Goal: Answer question/provide support: Answer question/provide support

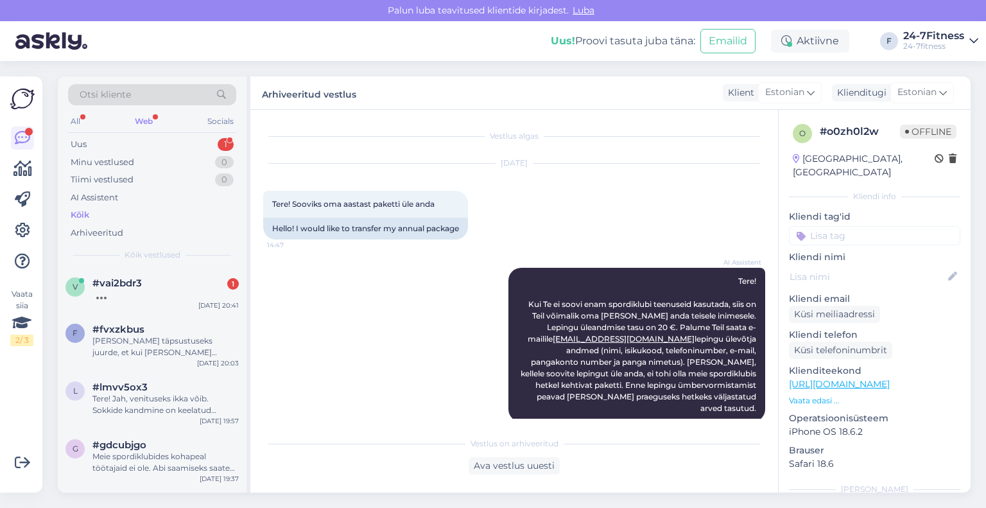
scroll to position [239, 0]
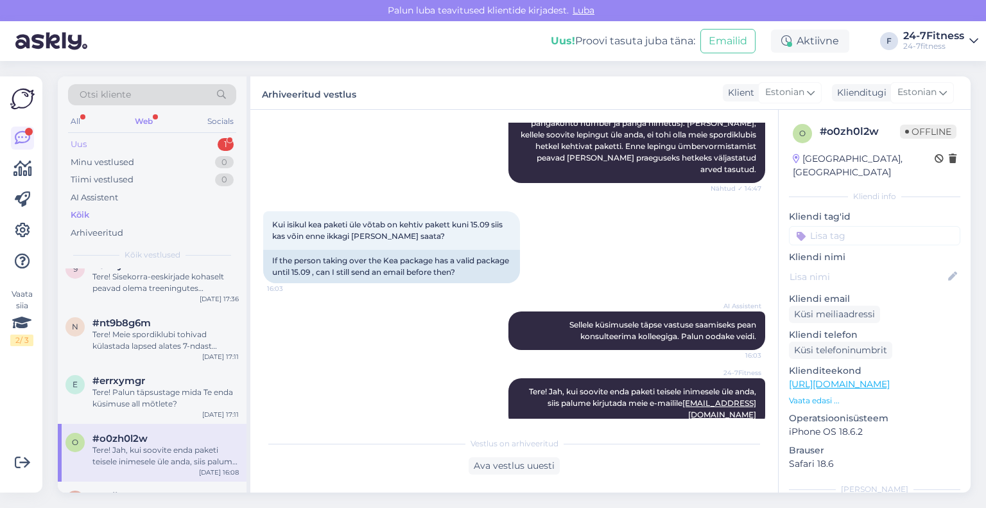
click at [141, 137] on div "Uus 1" at bounding box center [152, 144] width 168 height 18
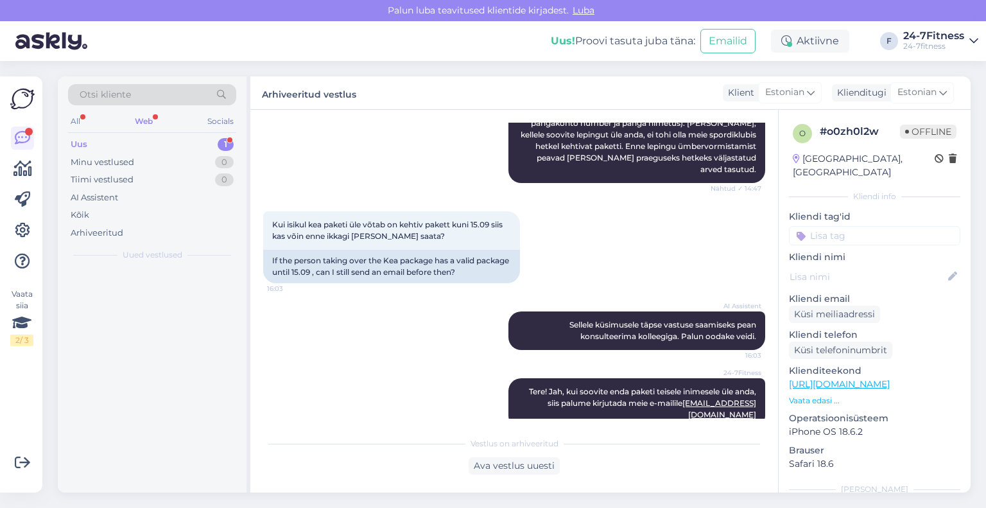
scroll to position [0, 0]
click at [130, 307] on div "[PERSON_NAME], [PERSON_NAME] Askly Assistent [PERSON_NAME] siin, et teid aidata…" at bounding box center [165, 300] width 146 height 23
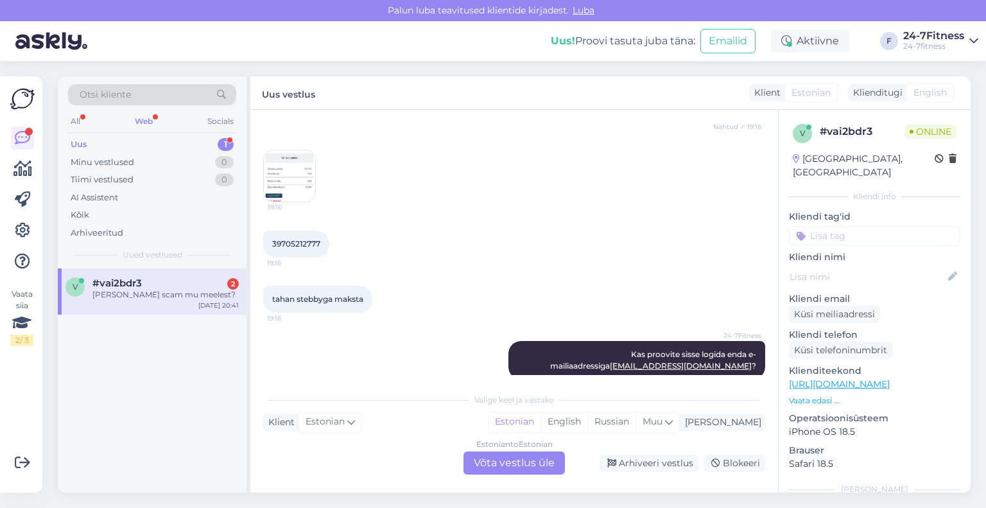
scroll to position [642, 0]
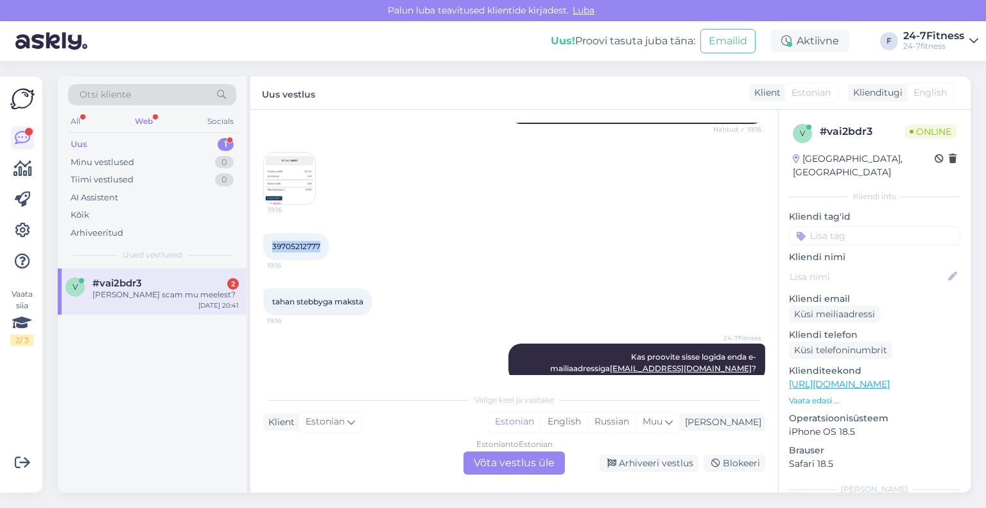
drag, startPoint x: 324, startPoint y: 233, endPoint x: 255, endPoint y: 237, distance: 69.4
click at [255, 237] on div "Vestlus algas [DATE] ei saa 19:13 can't AI Assistent Hello, I now forward this …" at bounding box center [514, 301] width 528 height 383
copy span "39705212777"
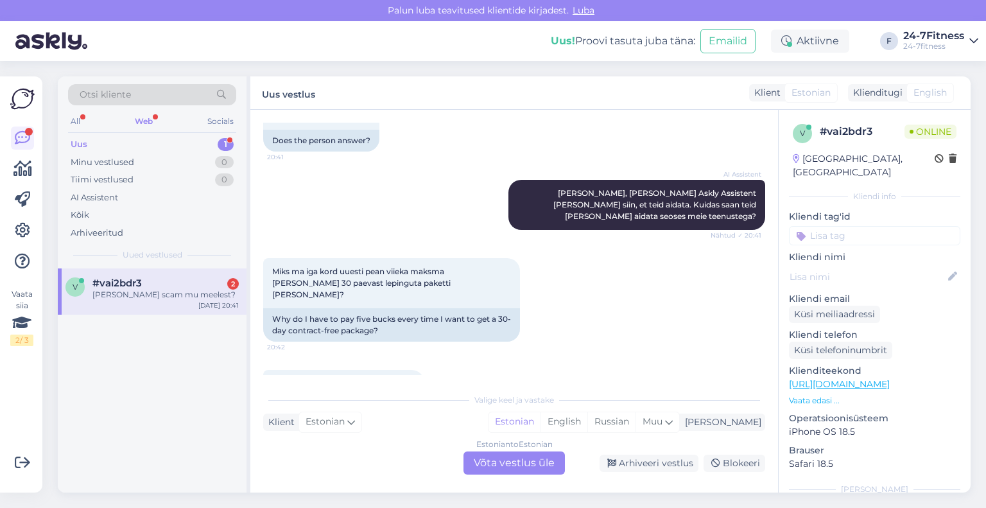
scroll to position [1413, 0]
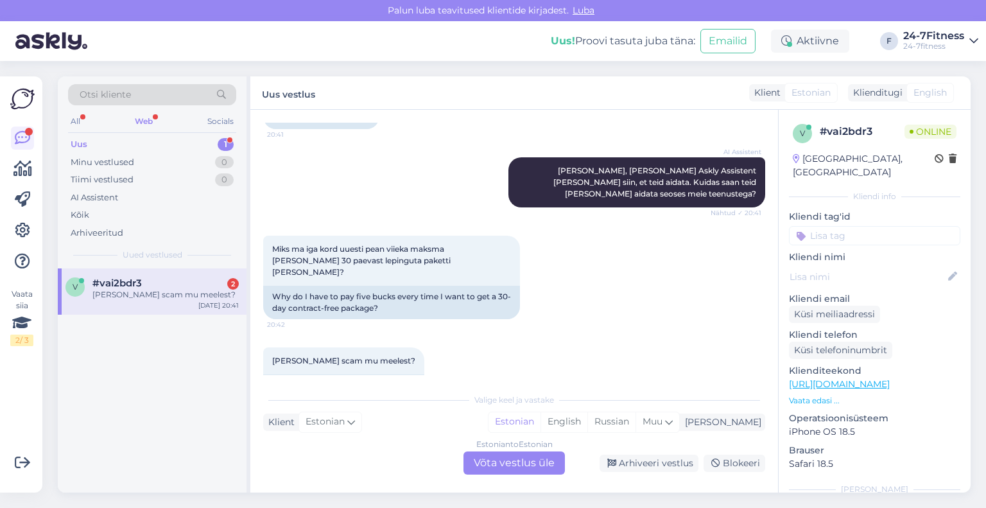
click at [487, 460] on div "Estonian to Estonian Võta vestlus üle" at bounding box center [514, 462] width 101 height 23
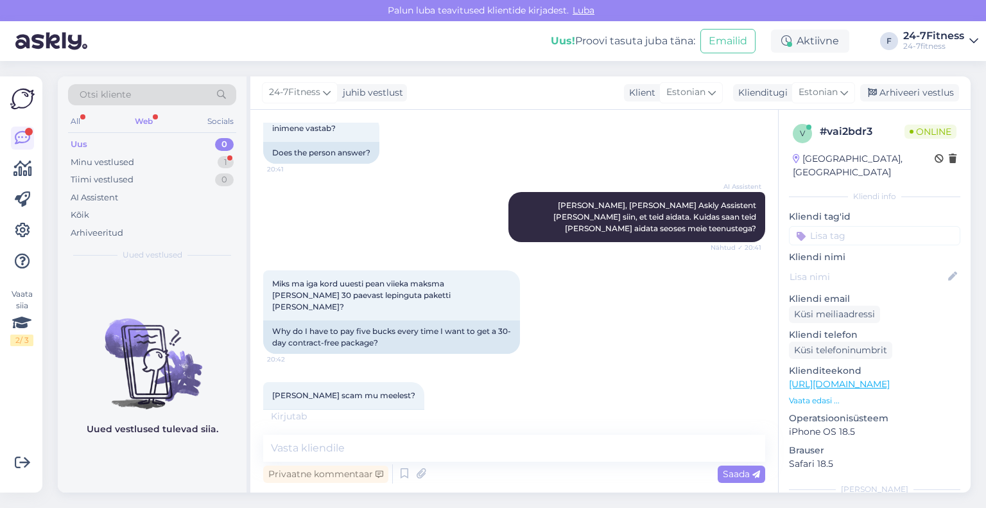
scroll to position [1420, 0]
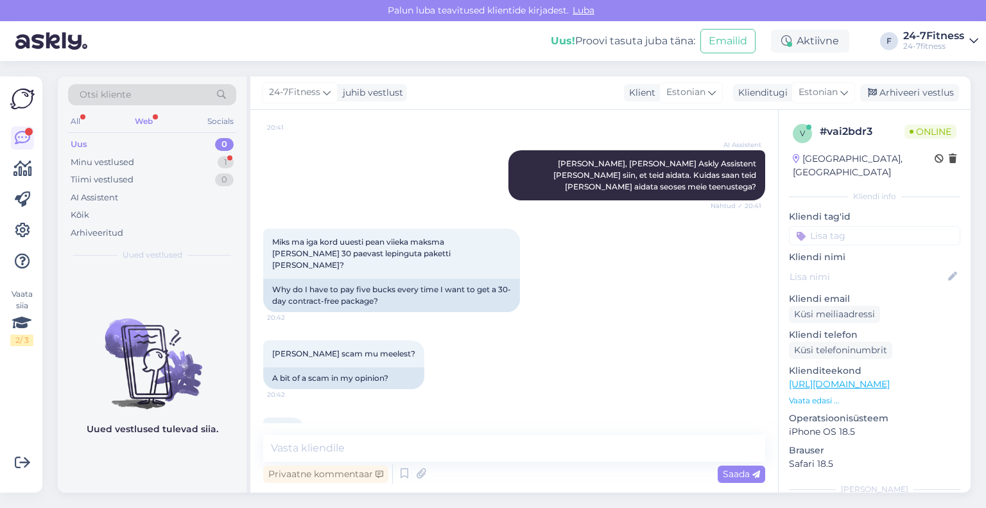
click at [339, 408] on div "? 20:43" at bounding box center [514, 430] width 502 height 55
click at [392, 451] on textarea at bounding box center [514, 448] width 502 height 27
paste textarea "Juhul [PERSON_NAME] viimasest paketist on möödunud enam kui 45 päeva, siis lisa…"
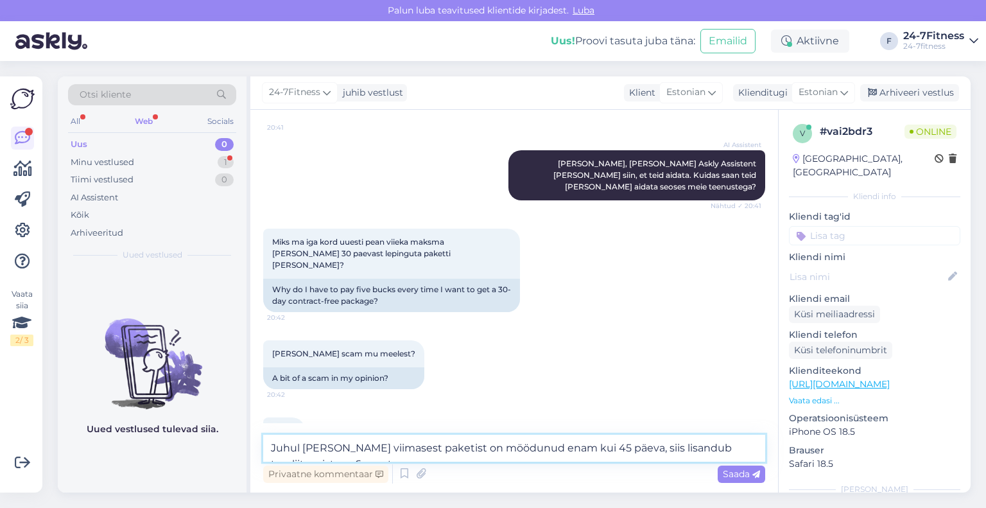
scroll to position [1433, 0]
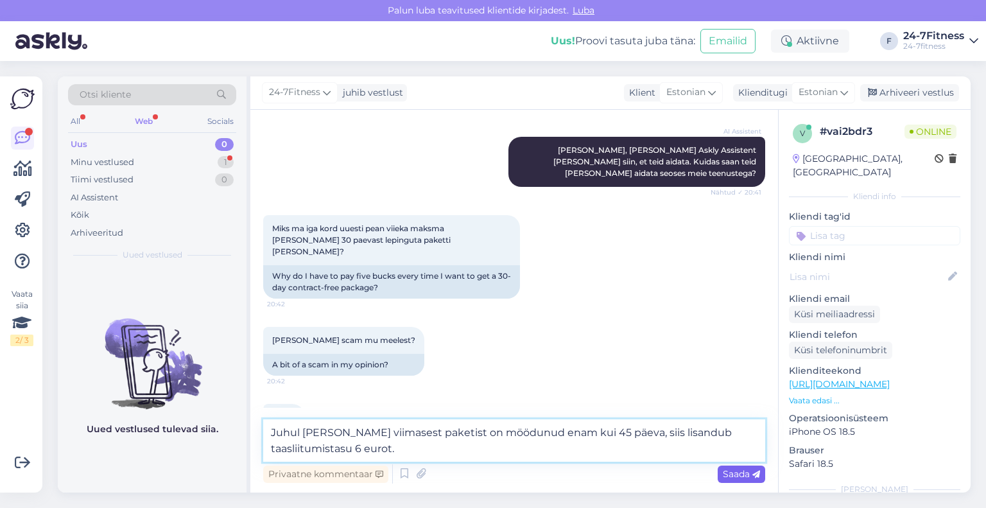
type textarea "Juhul [PERSON_NAME] viimasest paketist on möödunud enam kui 45 päeva, siis lisa…"
click at [735, 477] on span "Saada" at bounding box center [741, 474] width 37 height 12
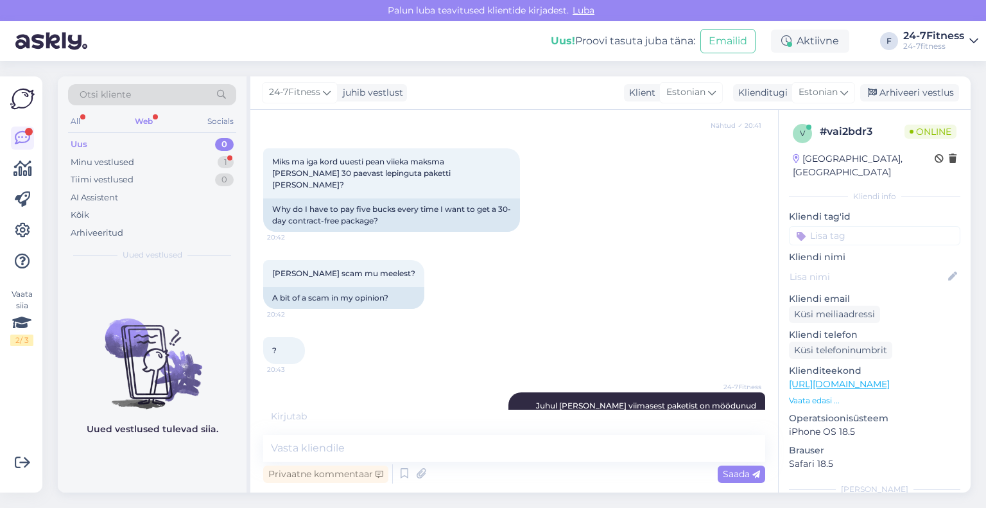
scroll to position [1542, 0]
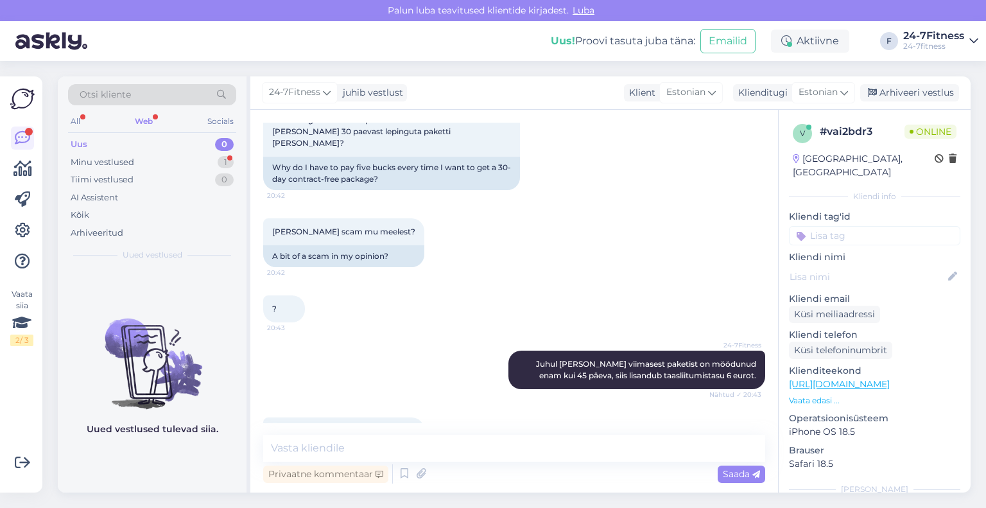
click at [214, 467] on div "Uued vestlused tulevad siia." at bounding box center [152, 380] width 189 height 224
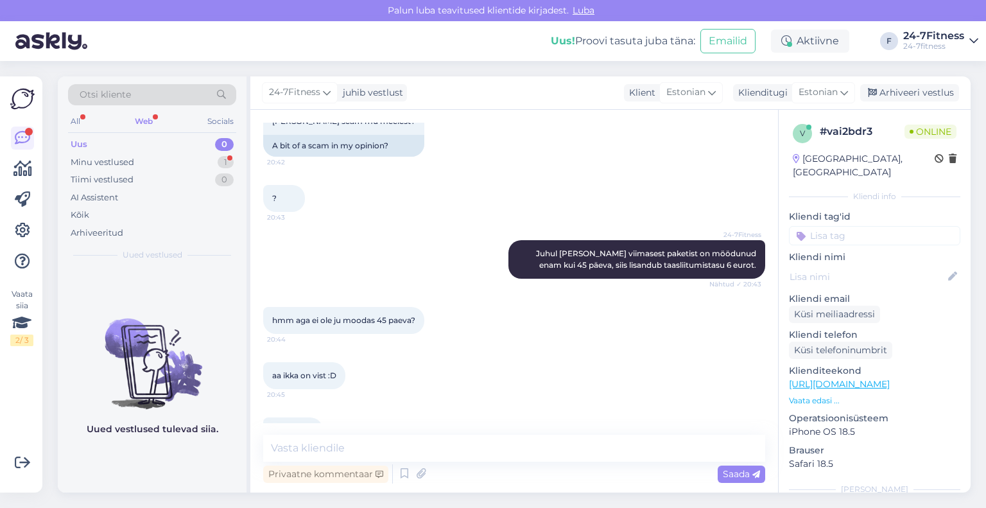
scroll to position [1651, 0]
click at [451, 443] on textarea at bounding box center [514, 448] width 502 height 27
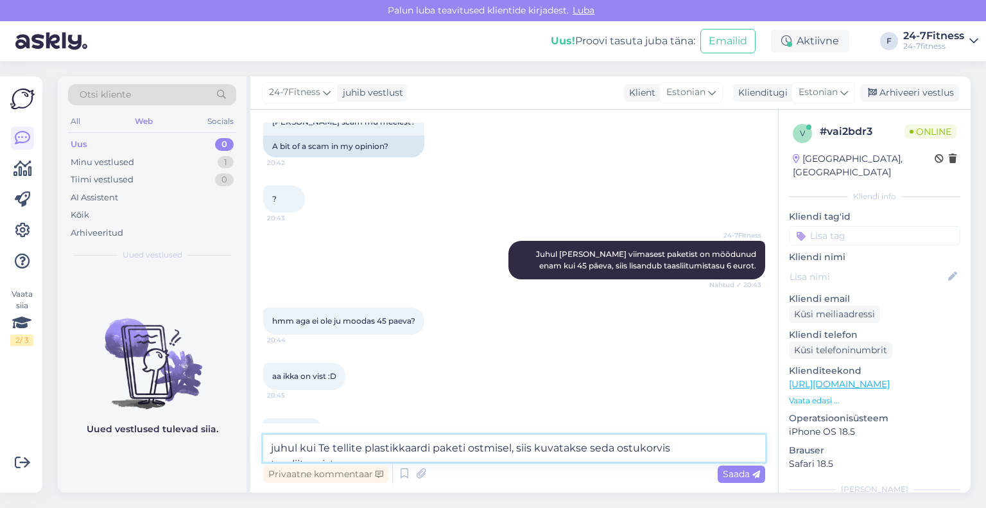
type textarea "juhul kui Te tellite plastikkaardi paketi ostmisel, siis kuvatakse seda ostukor…"
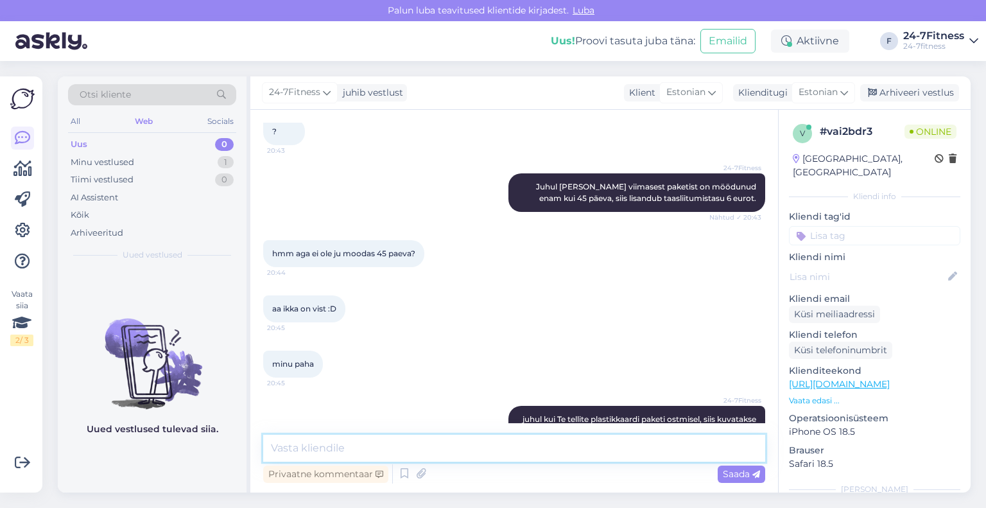
click at [437, 454] on textarea at bounding box center [514, 448] width 502 height 27
paste textarea "ui Teil on vana kaart alles, siis saate selle sama kaardiga spordiklubisse sise…"
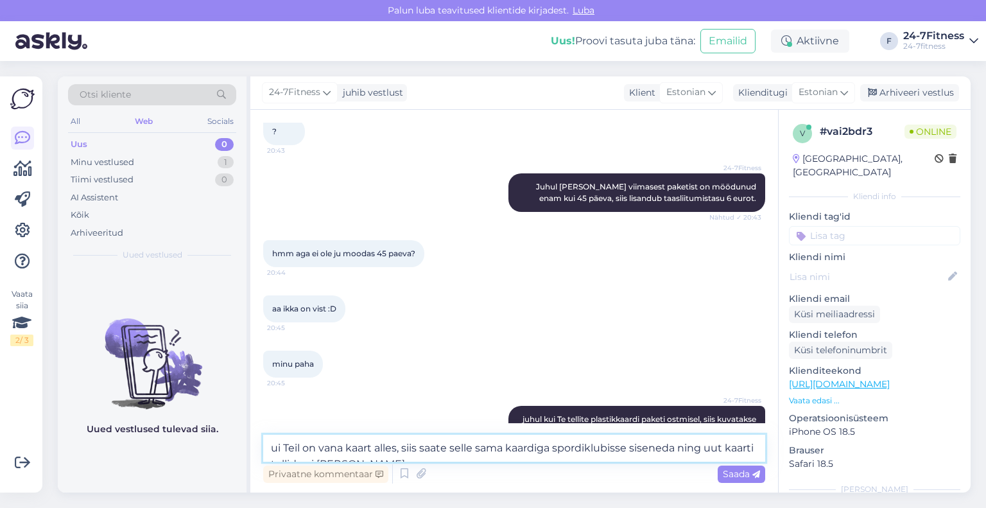
scroll to position [1734, 0]
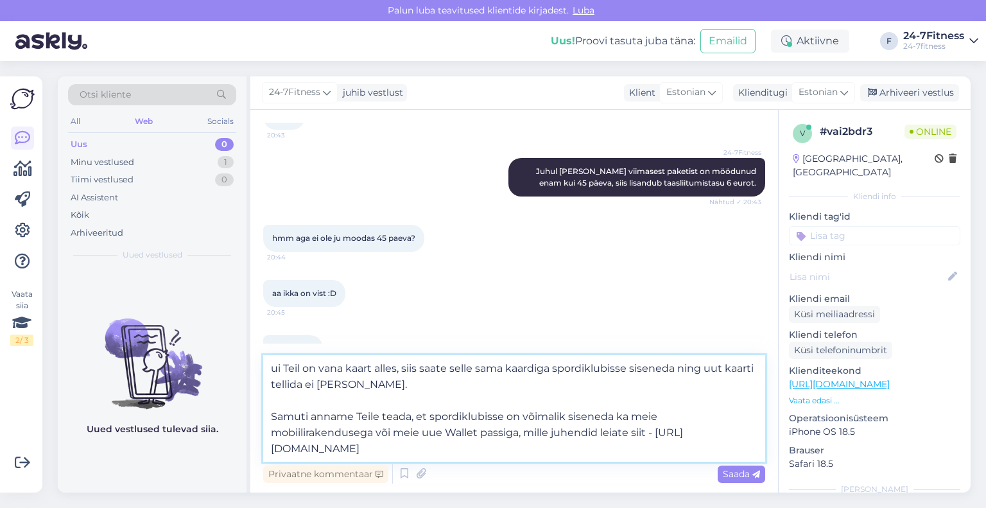
click at [273, 370] on textarea "ui Teil on vana kaart alles, siis saate selle sama kaardiga spordiklubisse sise…" at bounding box center [514, 408] width 502 height 107
type textarea "Kui Teil on vana kaart alles, siis saate selle sama kaardiga spordiklubisse sis…"
click at [734, 476] on span "Saada" at bounding box center [741, 474] width 37 height 12
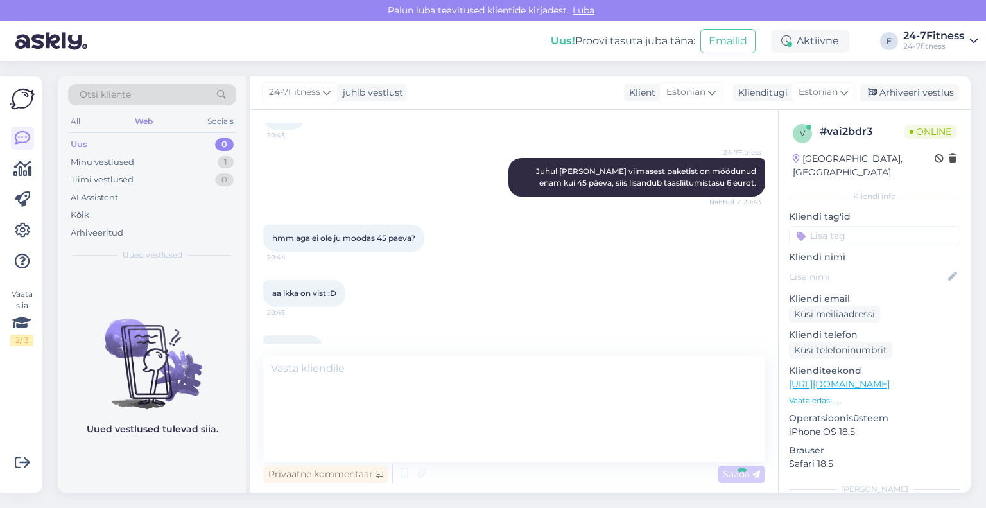
scroll to position [1843, 0]
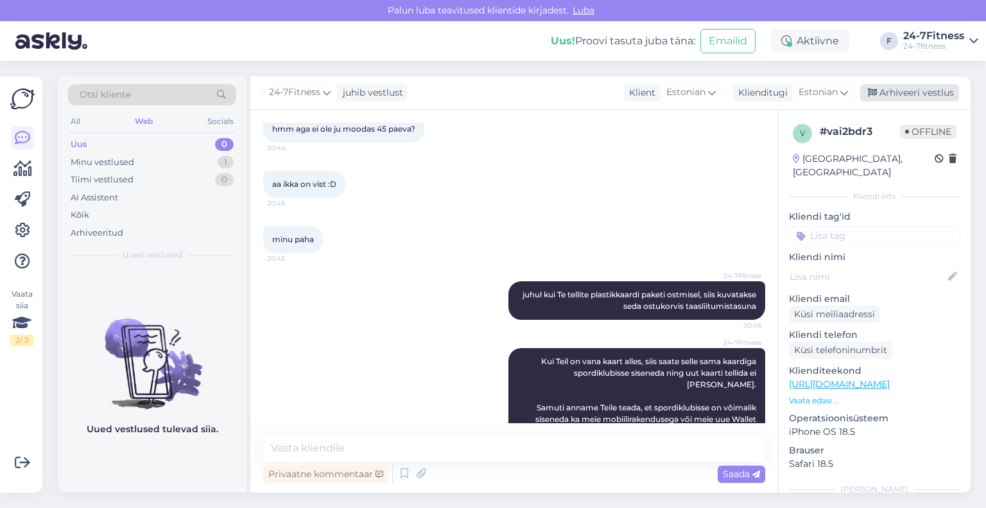
click at [897, 95] on div "Arhiveeri vestlus" at bounding box center [909, 92] width 99 height 17
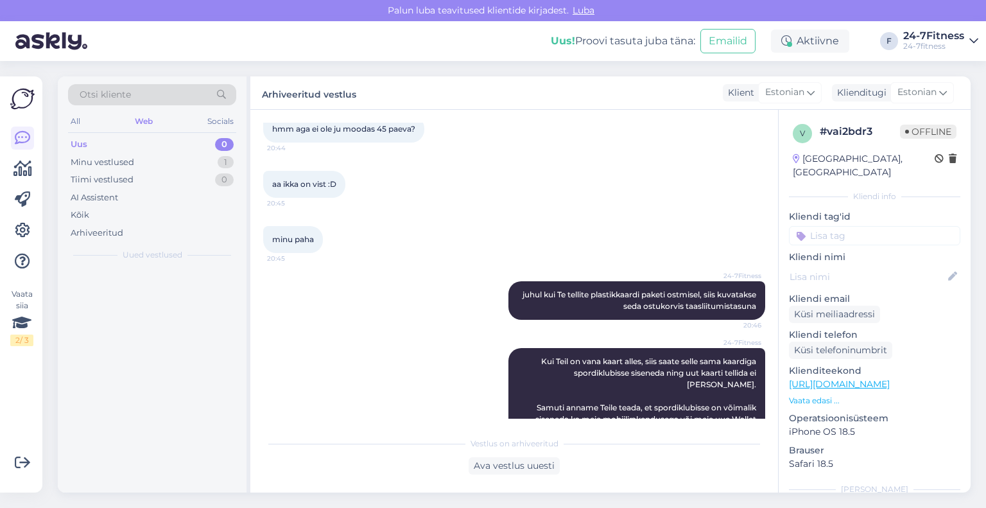
scroll to position [1847, 0]
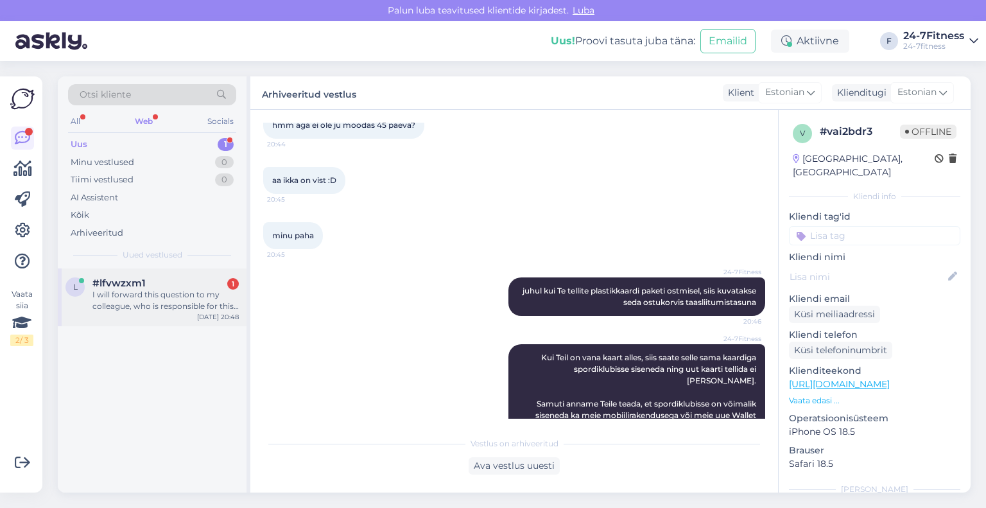
click at [163, 309] on div "I will forward this question to my colleague, who is responsible for this. The …" at bounding box center [165, 300] width 146 height 23
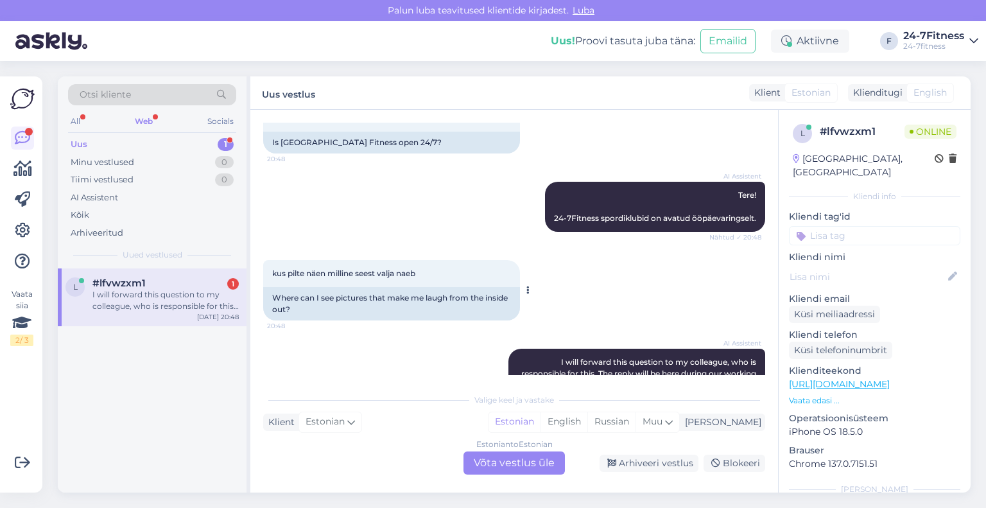
scroll to position [157, 0]
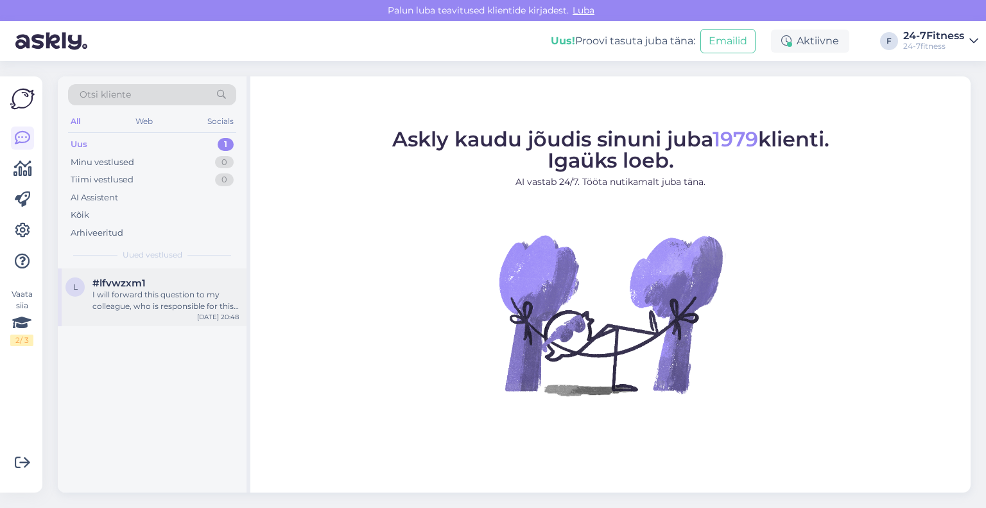
click at [125, 291] on div "I will forward this question to my colleague, who is responsible for this. The …" at bounding box center [165, 300] width 146 height 23
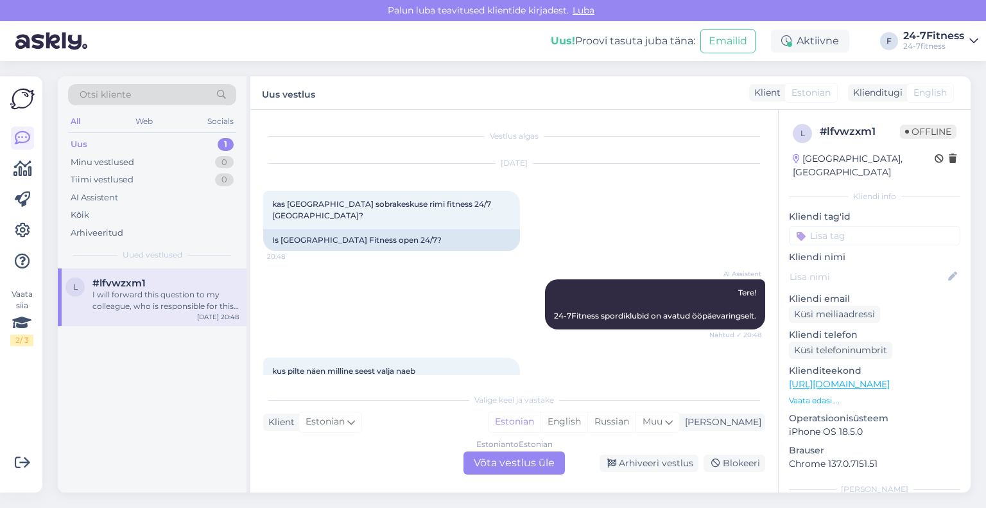
scroll to position [157, 0]
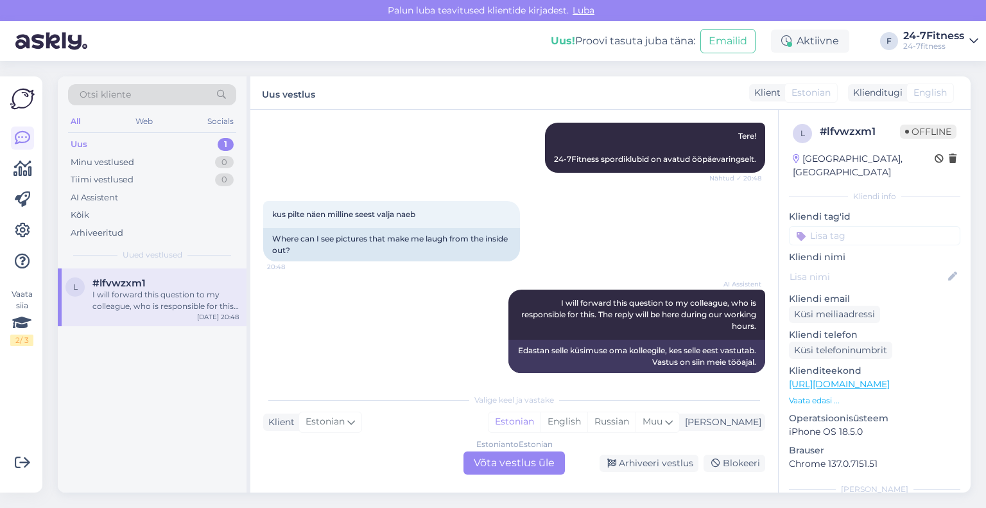
click at [486, 462] on div "Estonian to Estonian Võta vestlus üle" at bounding box center [514, 462] width 101 height 23
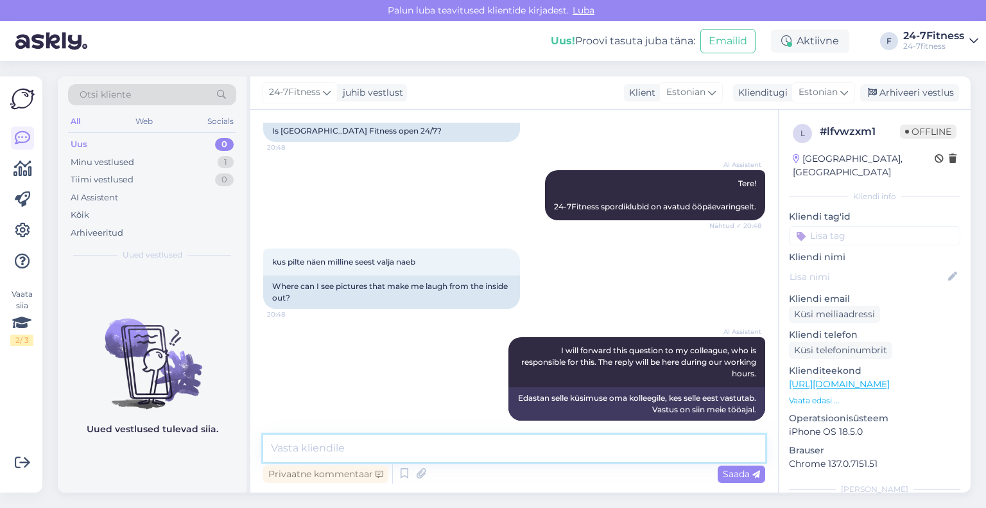
click at [467, 448] on textarea at bounding box center [514, 448] width 502 height 27
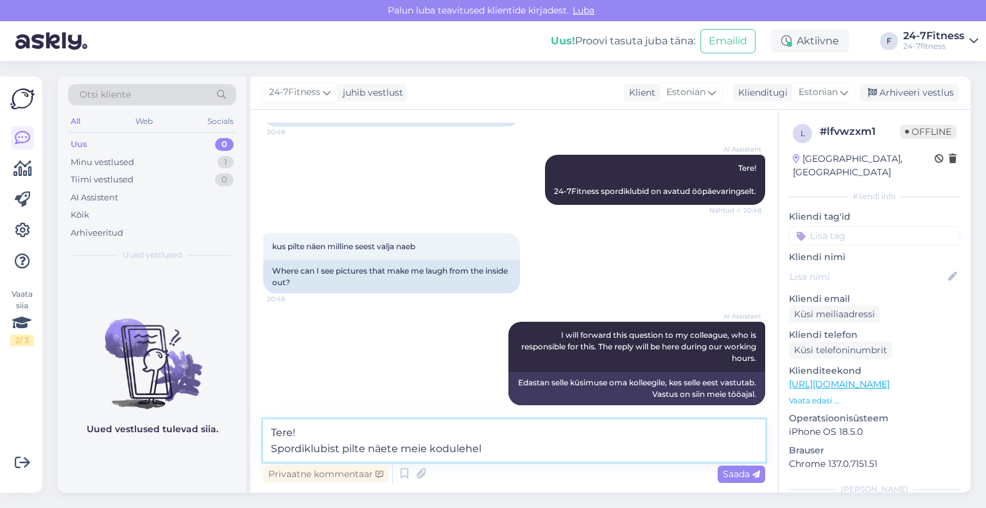
paste textarea "[URL][DOMAIN_NAME]"
type textarea "Tere! Spordiklubist pilte näete meie kodulehel https://24-7fitness.ee/meie-klub…"
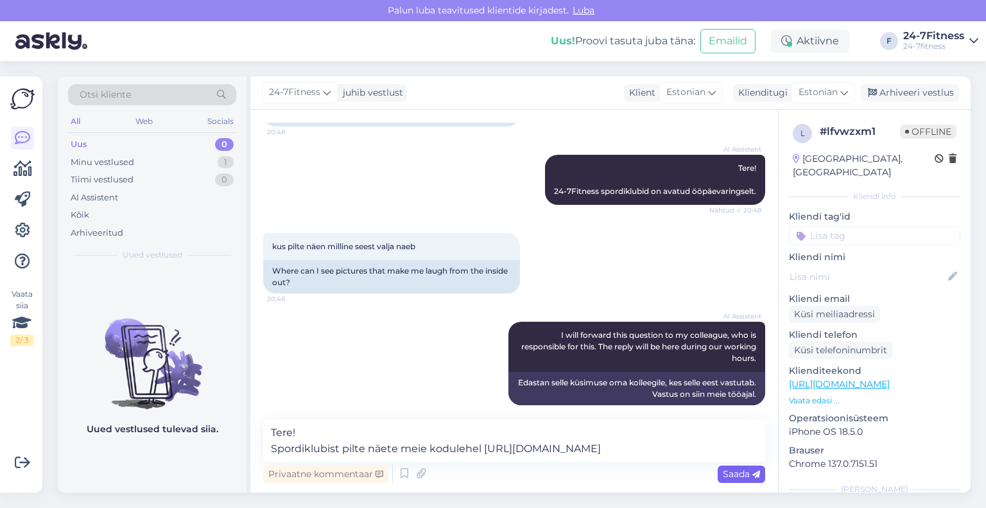
click at [727, 473] on span "Saada" at bounding box center [741, 474] width 37 height 12
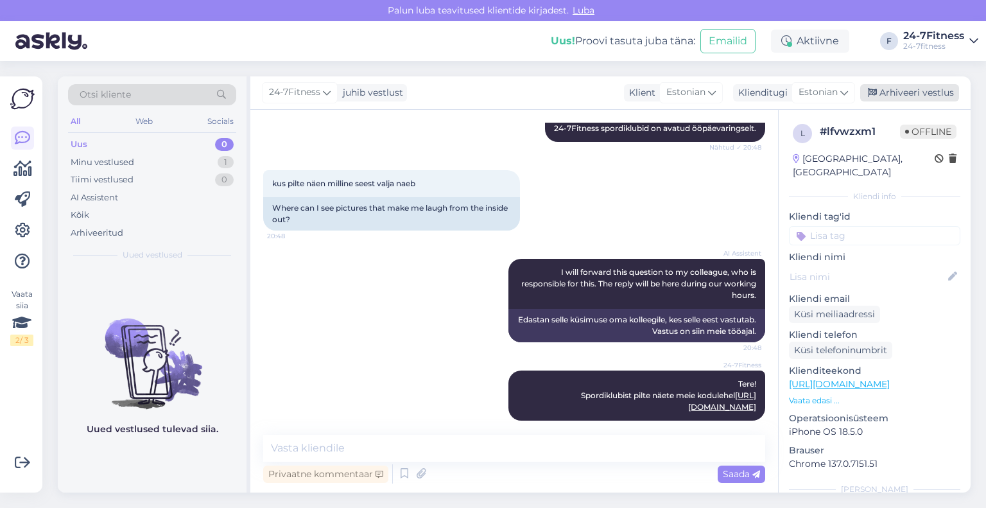
click at [885, 92] on div "Arhiveeri vestlus" at bounding box center [909, 92] width 99 height 17
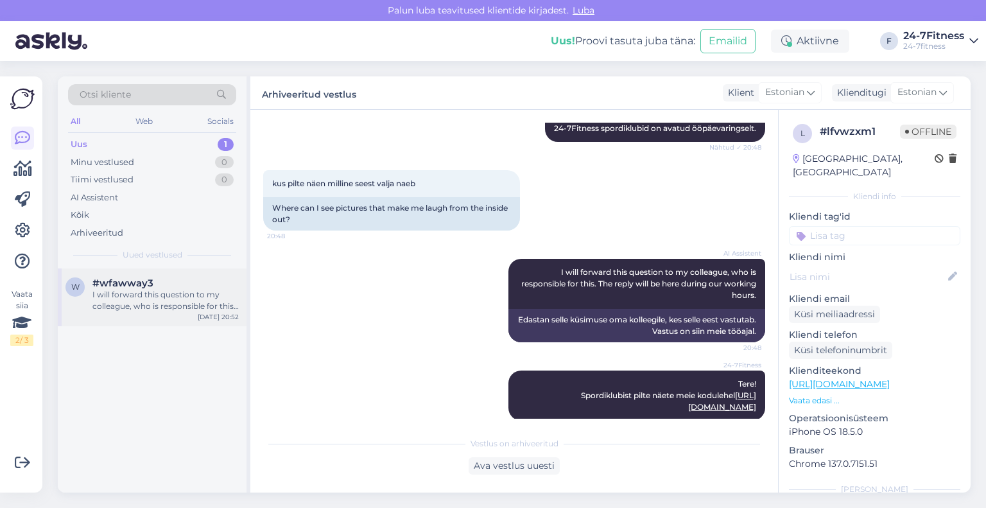
click at [142, 293] on div "I will forward this question to my colleague, who is responsible for this. The …" at bounding box center [165, 300] width 146 height 23
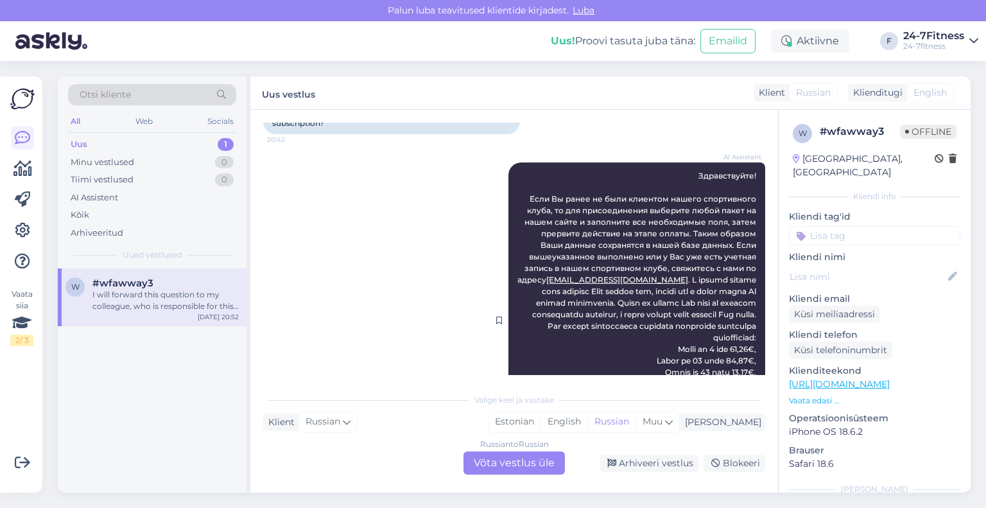
scroll to position [0, 0]
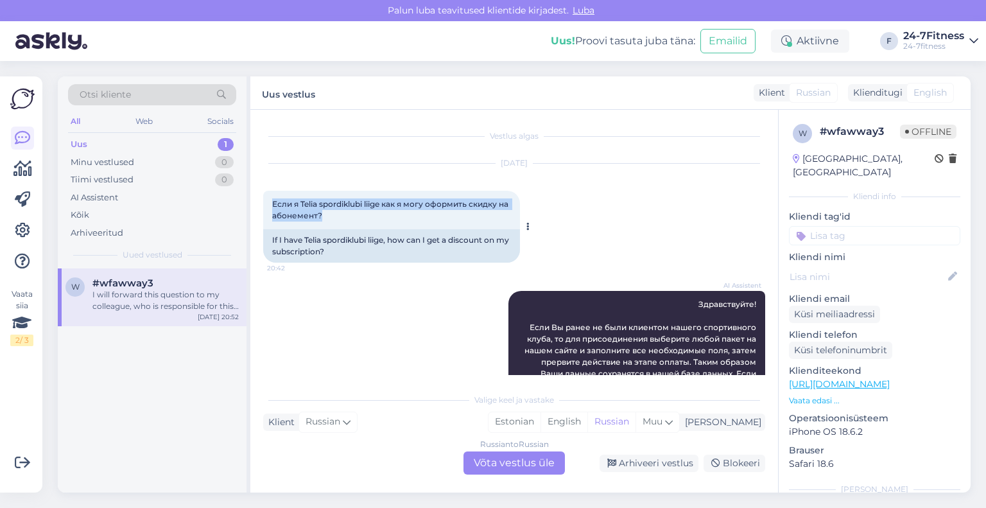
drag, startPoint x: 361, startPoint y: 215, endPoint x: 270, endPoint y: 198, distance: 93.3
click at [270, 198] on div "Если я Telia spordiklubi liige как я могу оформить скидку на абонемент? 20:42" at bounding box center [391, 210] width 257 height 39
copy span "Если я Telia spordiklubi liige как я могу оформить скидку на абонемент?"
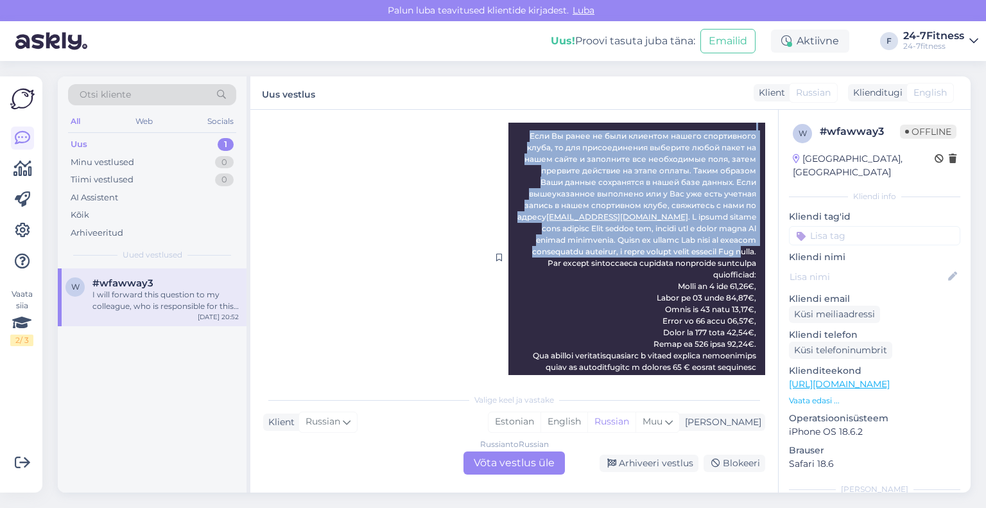
scroll to position [257, 0]
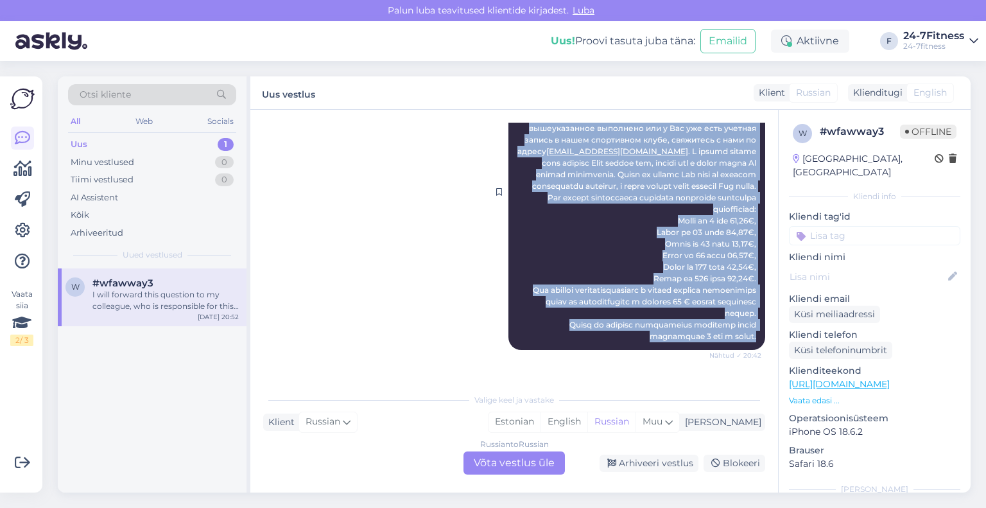
drag, startPoint x: 689, startPoint y: 175, endPoint x: 745, endPoint y: 351, distance: 184.2
click at [745, 341] on span "Здравствуйте! Если Вы ранее не были клиентом нашего спортивного клуба, то для п…" at bounding box center [638, 191] width 241 height 299
copy span "Здравствуйте! Если Вы ранее не были клиентом нашего спортивного клуба, то для п…"
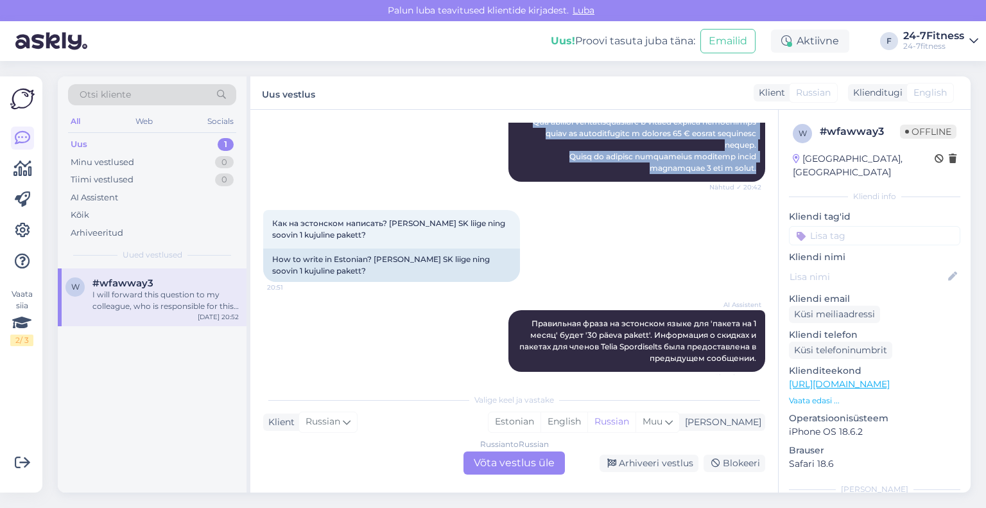
scroll to position [449, 0]
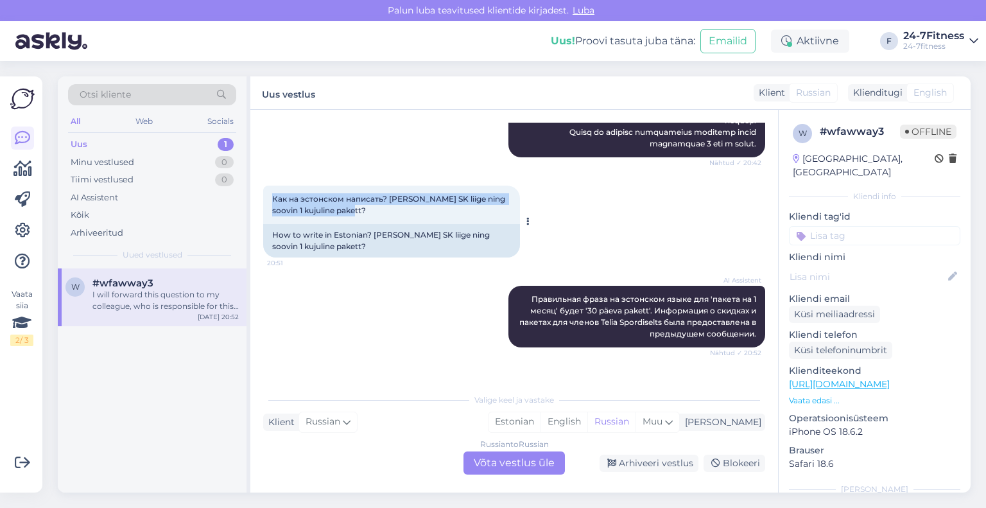
drag, startPoint x: 345, startPoint y: 220, endPoint x: 274, endPoint y: 212, distance: 71.8
click at [274, 212] on div "Как на эстонском написать? Olen Telia SK liige ning soovin 1 kujuline pakett? 2…" at bounding box center [391, 205] width 257 height 39
copy span "Как на эстонском написать? Olen Telia SK liige ning soovin 1 kujuline pakett?"
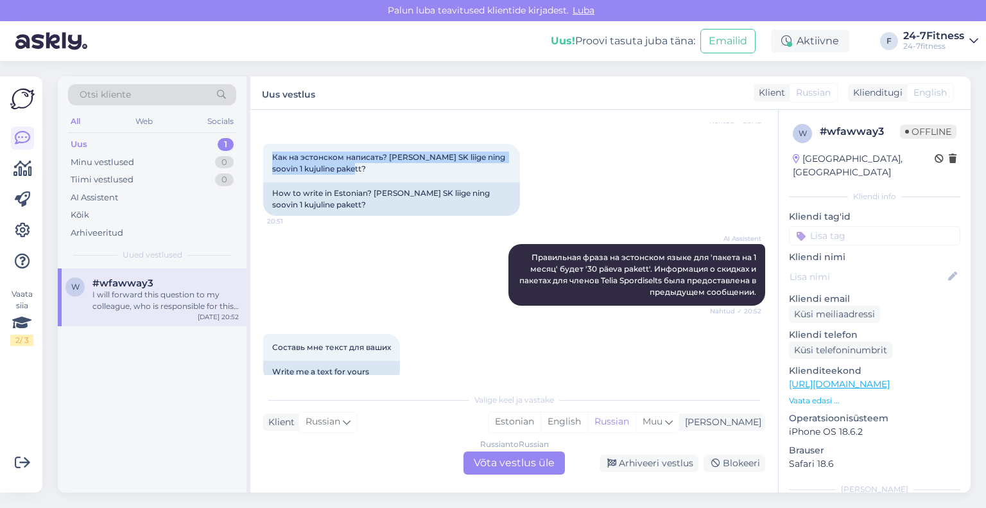
scroll to position [514, 0]
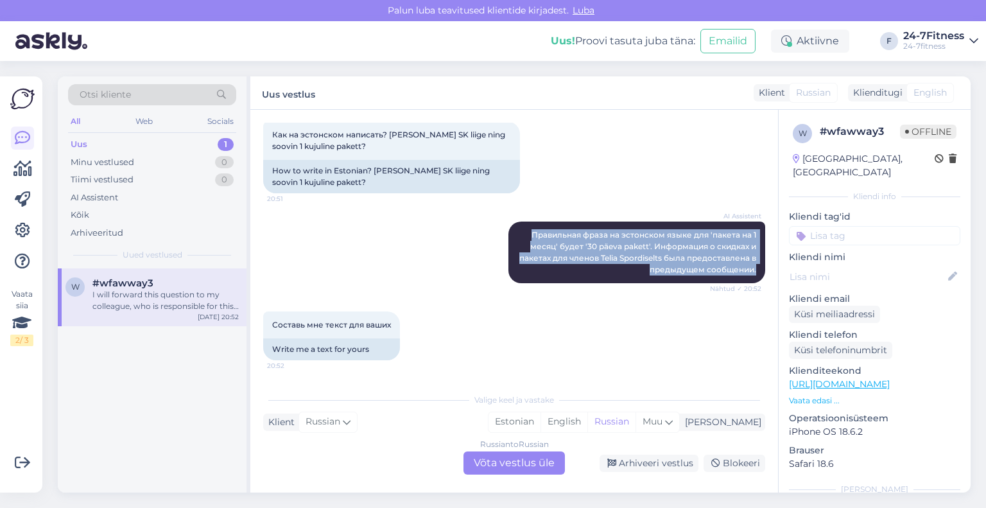
drag, startPoint x: 747, startPoint y: 278, endPoint x: 514, endPoint y: 231, distance: 238.5
click at [514, 231] on div "AI Assistent Правильная фраза на эстонском языке для 'пакета на 1 месяц' будет …" at bounding box center [514, 252] width 502 height 90
copy span "Правильная фраза на эстонском языке для 'пакета на 1 месяц' будет '30 päeva pak…"
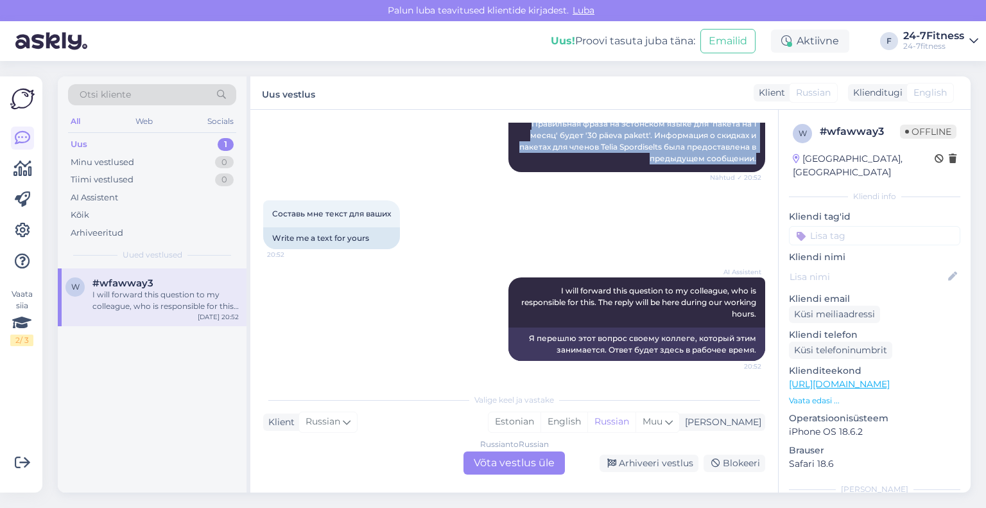
scroll to position [636, 0]
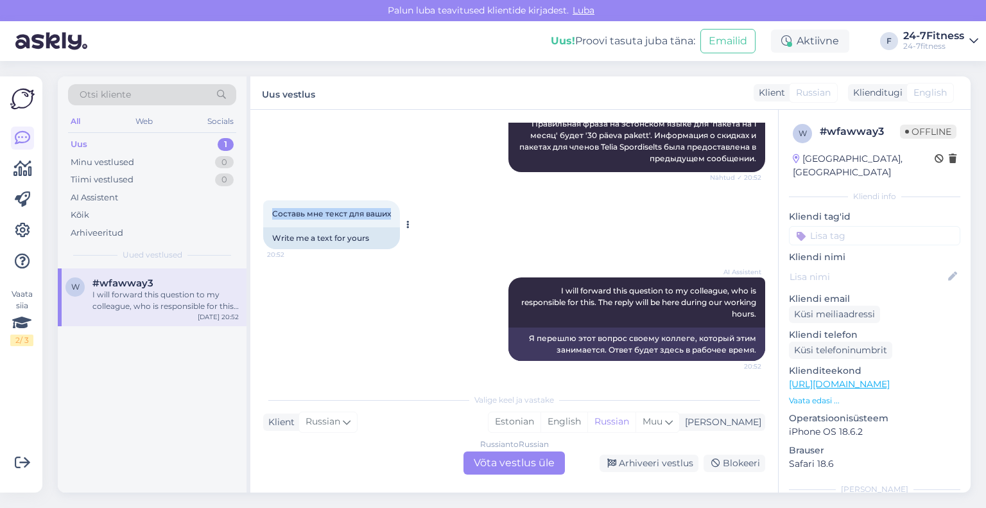
drag, startPoint x: 390, startPoint y: 212, endPoint x: 267, endPoint y: 208, distance: 123.3
click at [267, 208] on div "Составь мне текст для ваших 20:52" at bounding box center [331, 213] width 137 height 27
copy span "Составь мне текст для ваших"
click at [488, 464] on div "Russian to Russian Võta vestlus üle" at bounding box center [514, 462] width 101 height 23
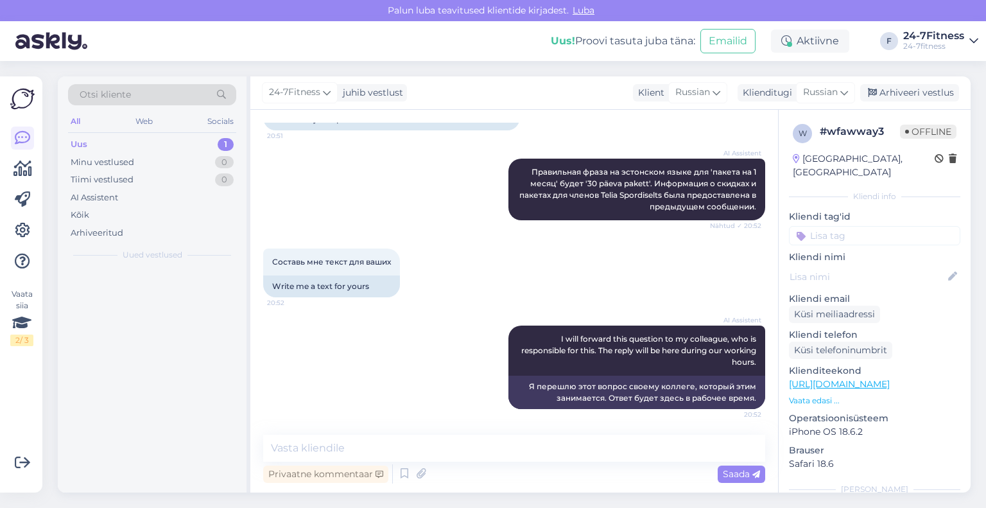
scroll to position [588, 0]
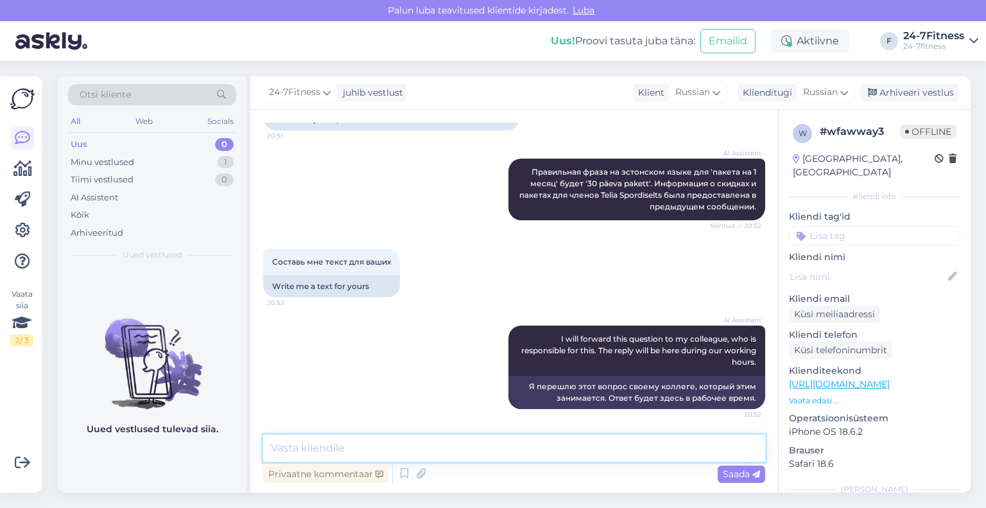
click at [456, 455] on textarea at bounding box center [514, 448] width 502 height 27
type textarea "T"
click at [760, 94] on div "Klienditugi" at bounding box center [765, 92] width 55 height 13
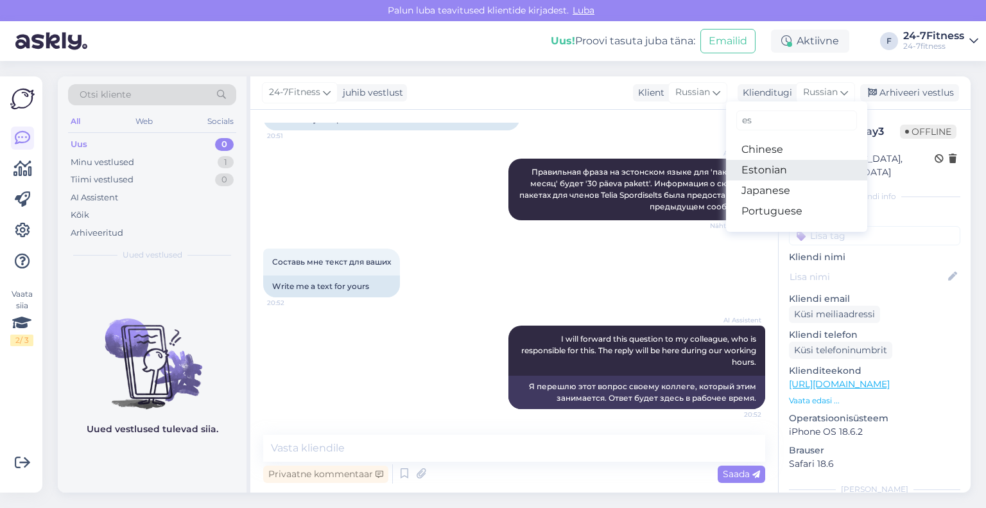
type input "es"
click at [778, 164] on link "Estonian" at bounding box center [796, 170] width 141 height 21
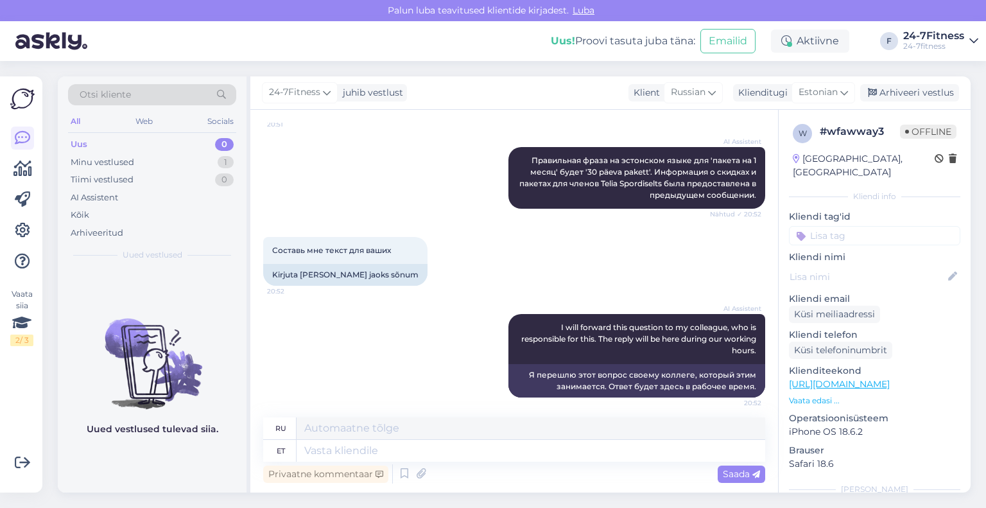
scroll to position [605, 0]
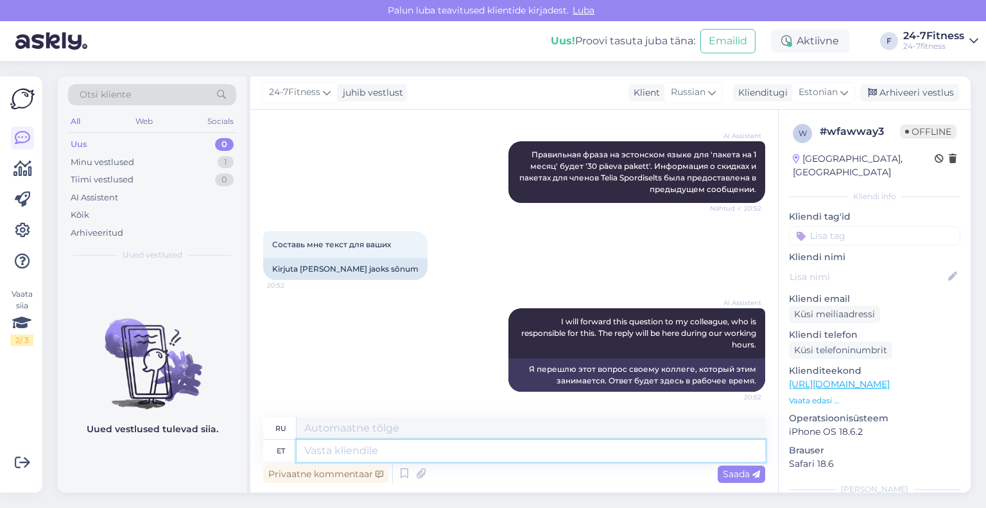
click at [433, 454] on textarea at bounding box center [531, 451] width 469 height 22
type textarea "Te"
type textarea "Ты"
type textarea "Te võite m"
type textarea "Ты можешь"
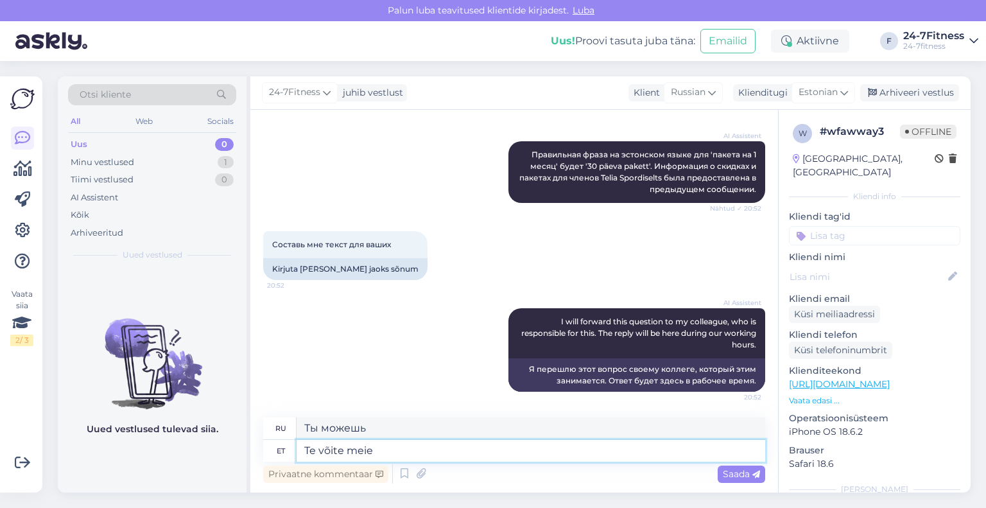
type textarea "Te võite meie"
type textarea "Вы можете нас"
type textarea "Te võite meie e-"
type textarea "Вы можете связаться с нами по электронной почте."
type textarea "Te võite meie e-mailile ki"
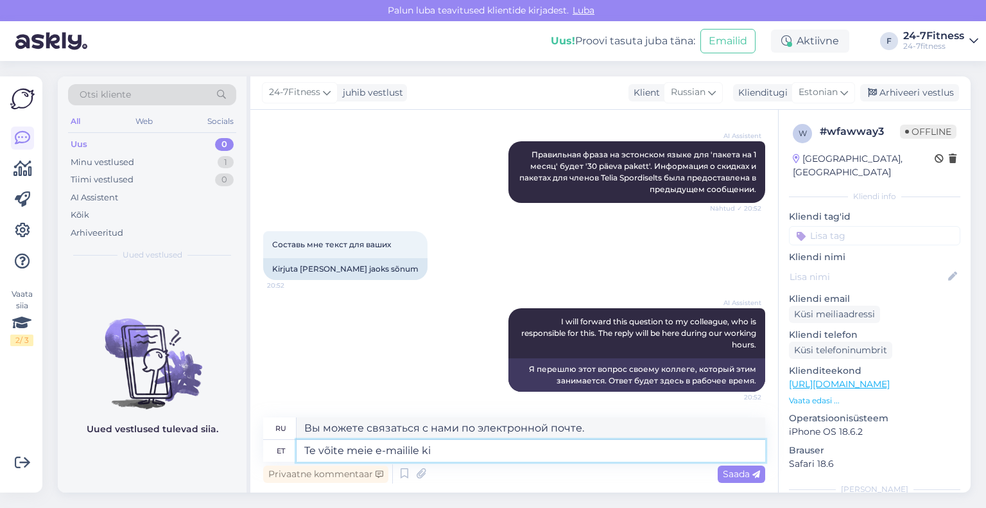
type textarea "Вы можете написать нам по адресу"
type textarea "Te võite meie e-mailile kirjutada ka"
type textarea "Вы можете написать нам на электронную почту."
type textarea "Te võite meie e-mailile kirjutada ka v"
type textarea "Вы также можете написать на нашу электронную почту"
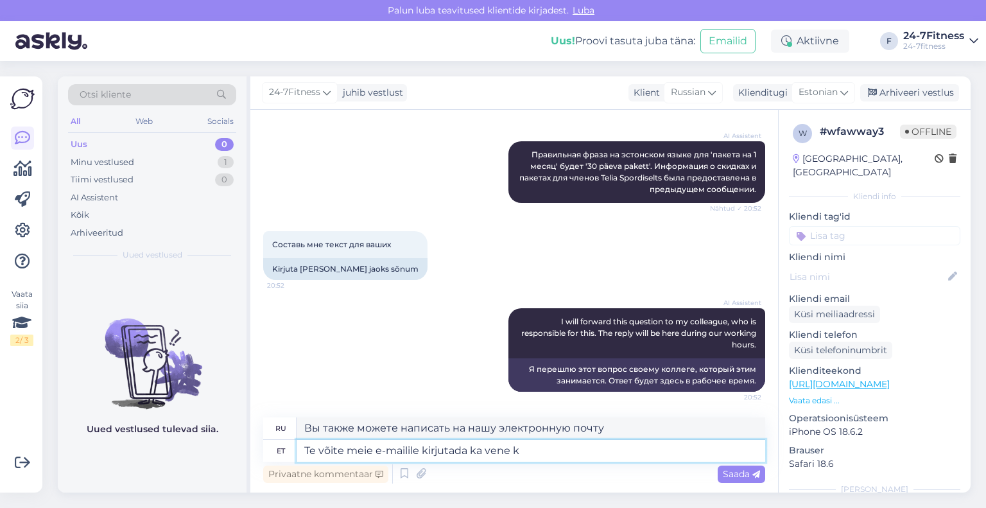
type textarea "Te võite meie e-mailile kirjutada ka vene ke"
type textarea "Вы также можете написать нам на электронную почту на русском языке."
type textarea "Te võite meie e-mailile kirjutada ka vene keeles"
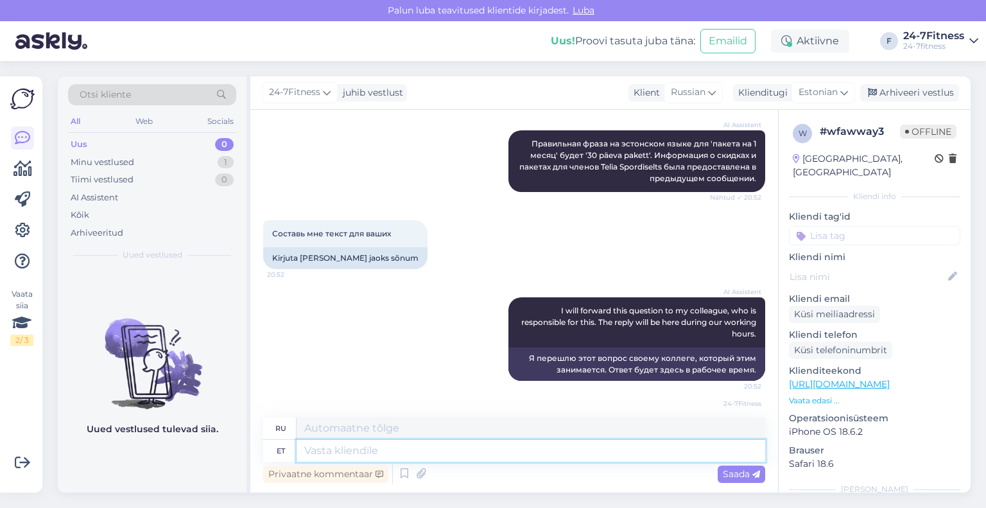
scroll to position [693, 0]
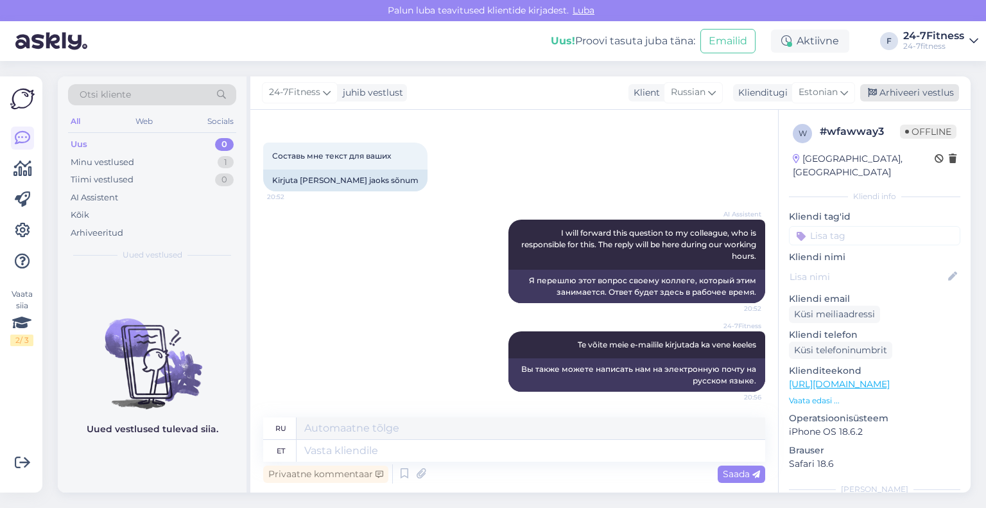
click at [896, 87] on div "Arhiveeri vestlus" at bounding box center [909, 92] width 99 height 17
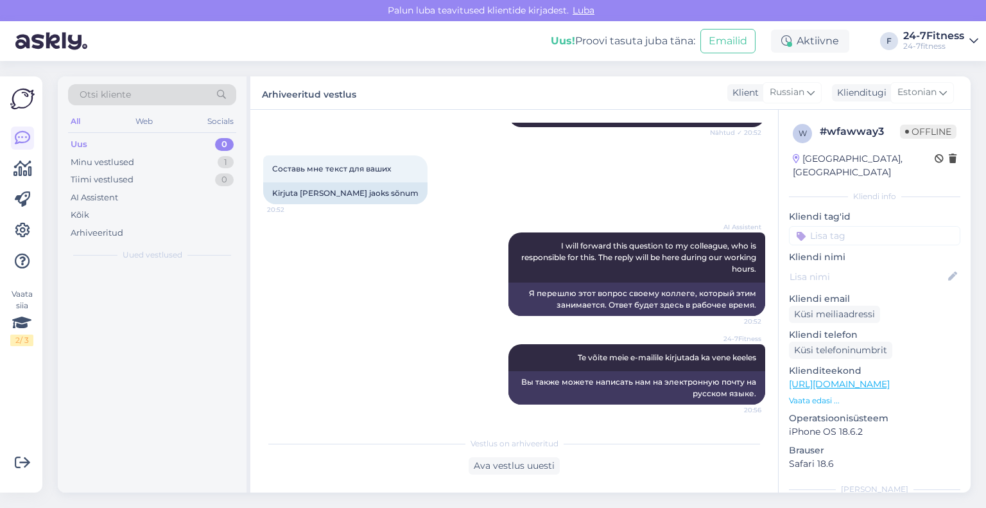
scroll to position [681, 0]
